Goal: Task Accomplishment & Management: Manage account settings

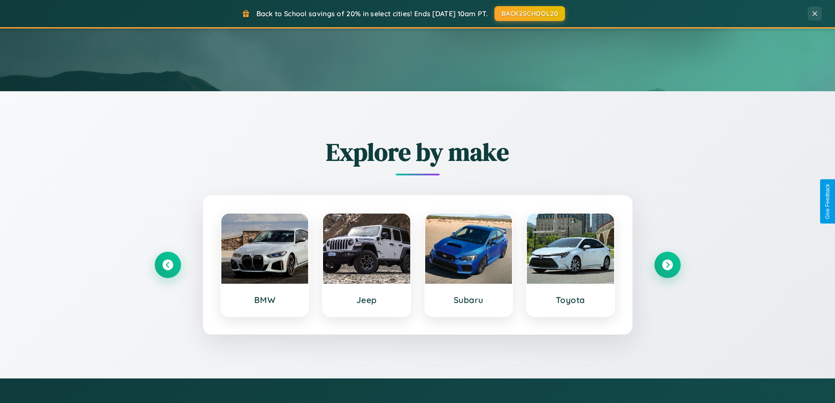
scroll to position [603, 0]
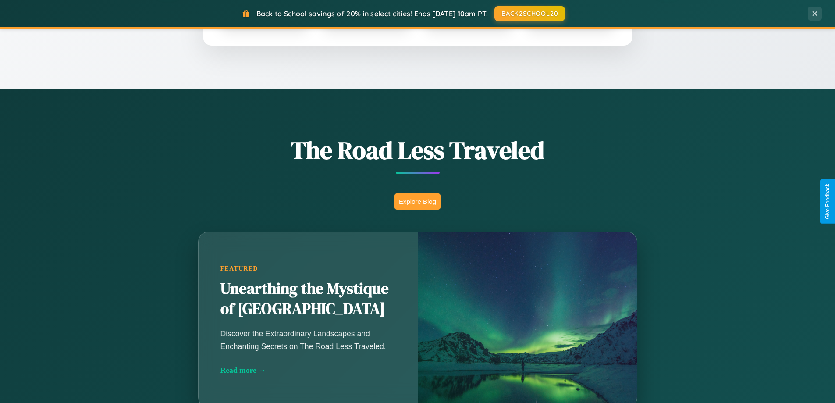
click at [417, 201] on button "Explore Blog" at bounding box center [417, 201] width 46 height 16
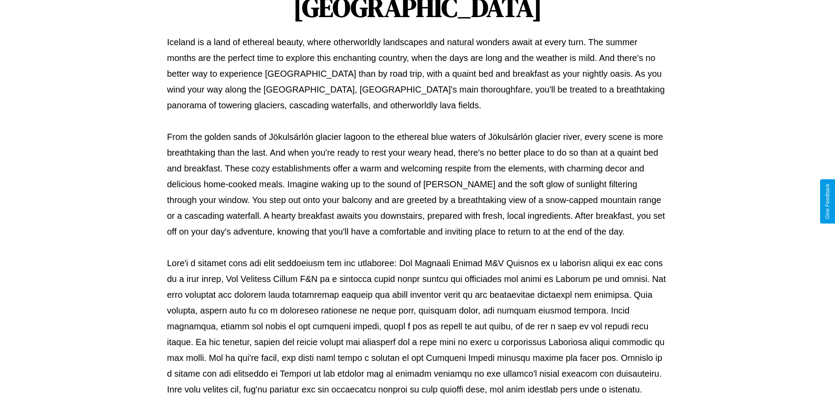
scroll to position [284, 0]
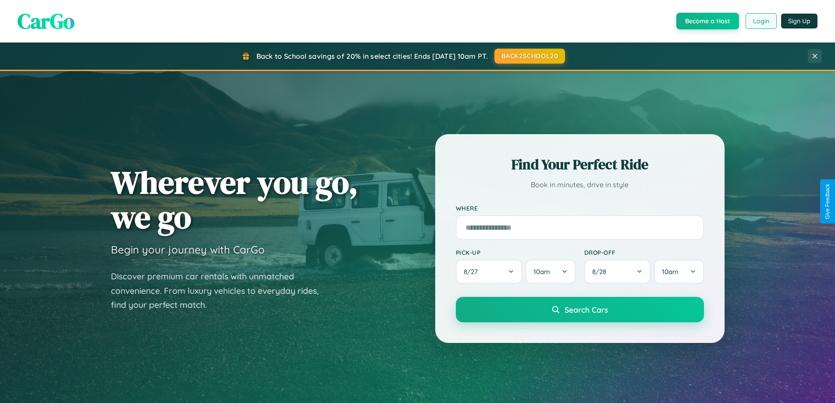
click at [760, 21] on button "Login" at bounding box center [761, 21] width 31 height 16
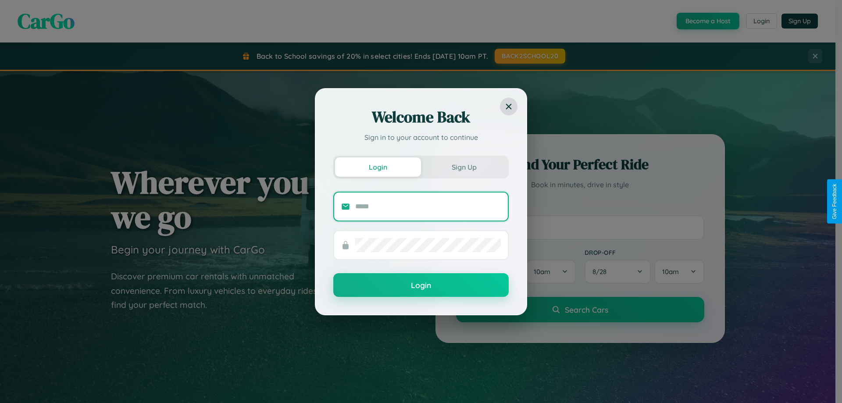
click at [428, 206] on input "text" at bounding box center [428, 206] width 146 height 14
type input "**********"
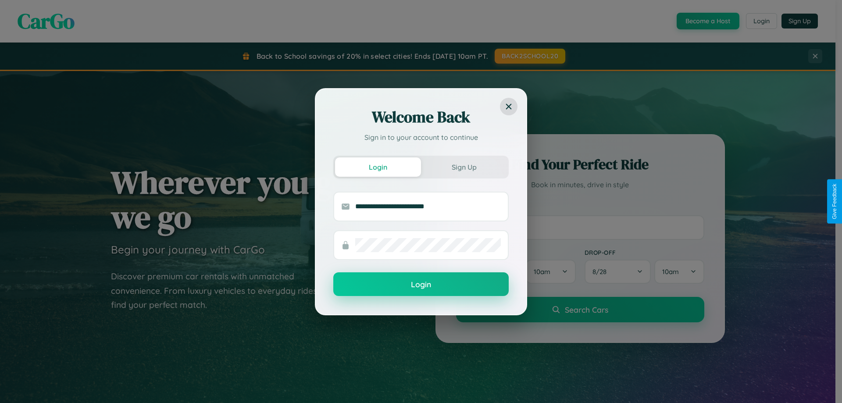
click at [421, 284] on button "Login" at bounding box center [420, 284] width 175 height 24
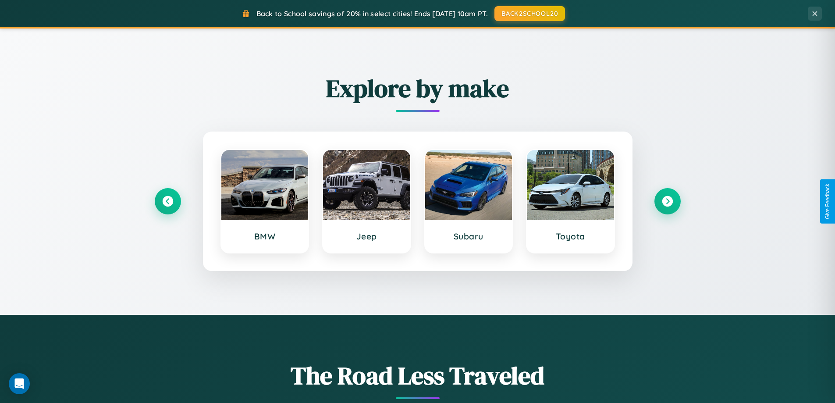
scroll to position [26, 0]
